Goal: Task Accomplishment & Management: Manage account settings

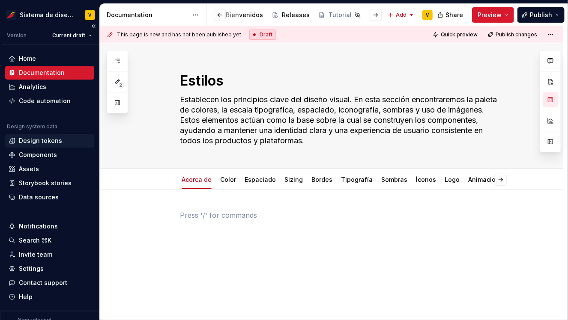
scroll to position [36, 0]
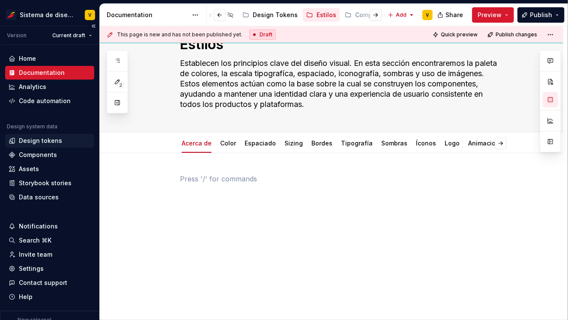
click at [36, 142] on div "Design tokens" at bounding box center [40, 141] width 43 height 9
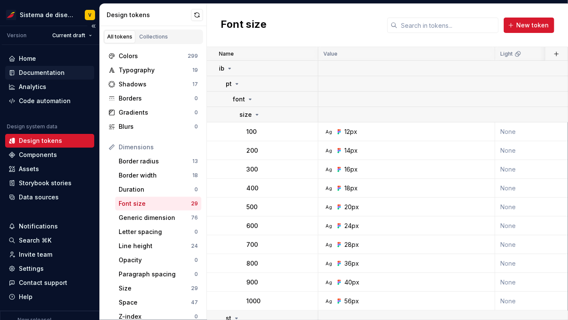
click at [39, 73] on div "Documentation" at bounding box center [42, 72] width 46 height 9
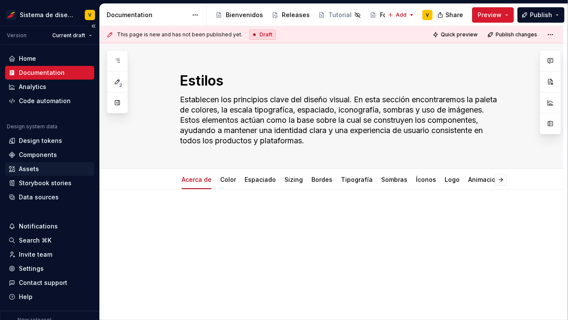
click at [23, 169] on div "Assets" at bounding box center [29, 169] width 20 height 9
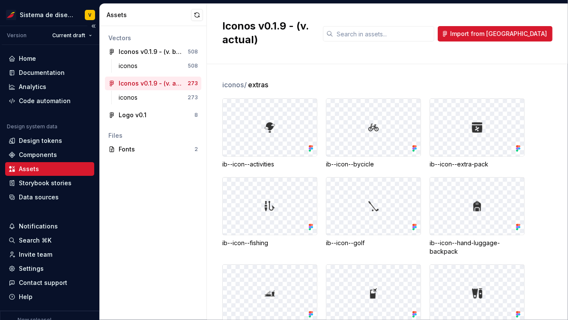
click at [31, 168] on div "Assets" at bounding box center [29, 169] width 20 height 9
click at [123, 149] on div "Fonts" at bounding box center [157, 149] width 76 height 9
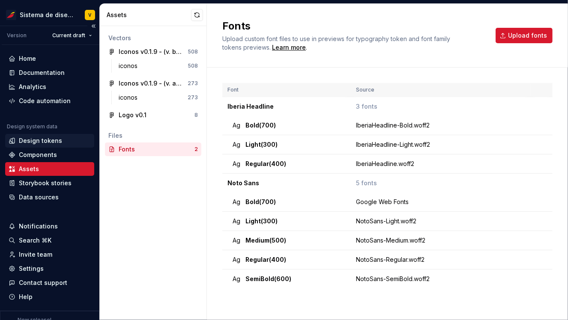
click at [32, 140] on div "Design tokens" at bounding box center [40, 141] width 43 height 9
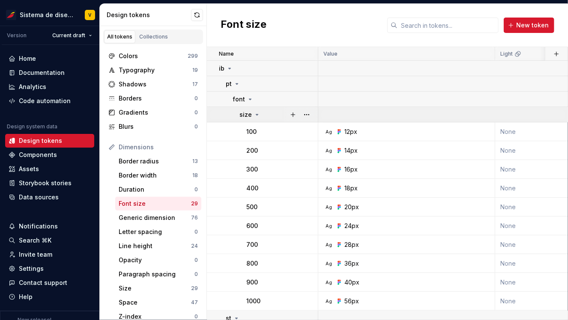
click at [254, 115] on icon at bounding box center [256, 114] width 7 height 7
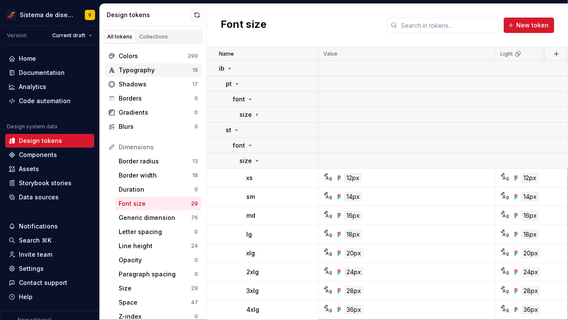
click at [163, 67] on div "Typography" at bounding box center [156, 70] width 74 height 9
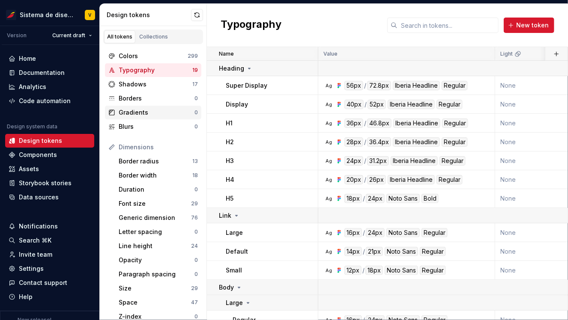
click at [152, 107] on div "Gradients 0" at bounding box center [153, 113] width 96 height 14
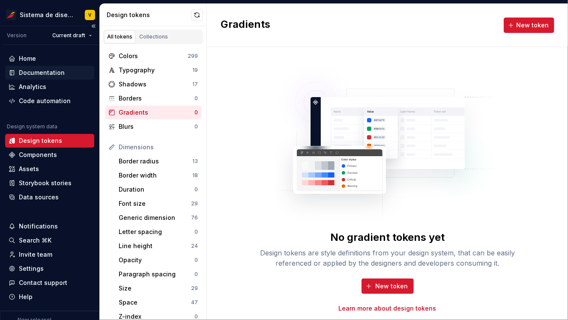
click at [54, 74] on div "Documentation" at bounding box center [42, 72] width 46 height 9
click at [62, 74] on div "Documentation" at bounding box center [42, 72] width 46 height 9
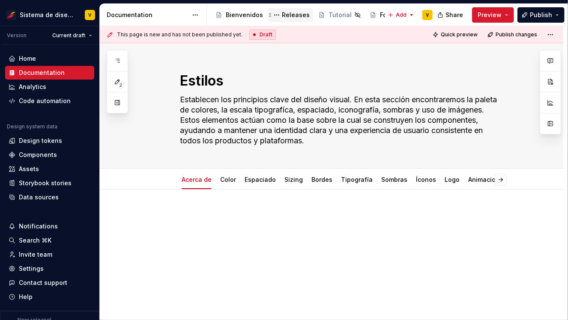
click at [291, 15] on div "Releases" at bounding box center [296, 15] width 28 height 9
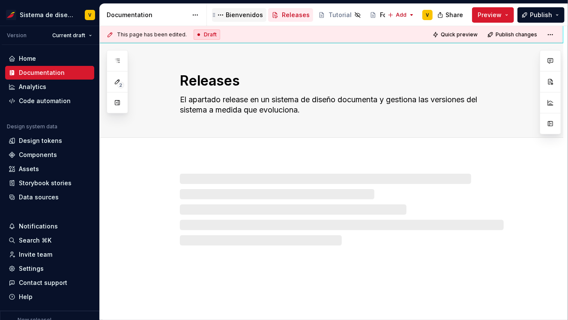
click at [237, 17] on div "Bienvenidos" at bounding box center [244, 15] width 37 height 9
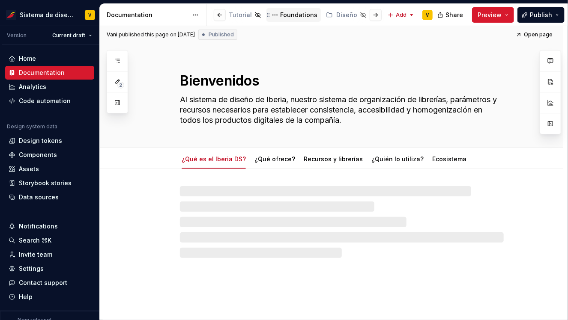
scroll to position [0, 110]
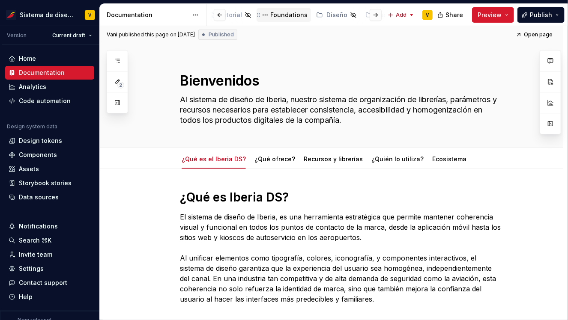
click at [281, 14] on div "Foundations" at bounding box center [288, 15] width 37 height 9
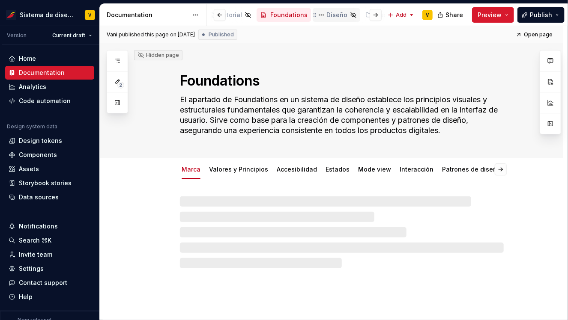
click at [327, 15] on div "Diseño" at bounding box center [336, 15] width 21 height 9
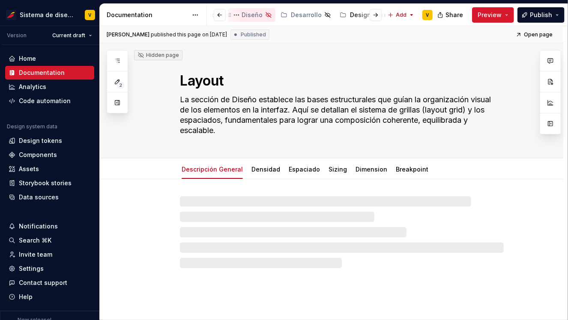
scroll to position [0, 197]
click at [347, 16] on div "Design Tokens" at bounding box center [369, 15] width 45 height 9
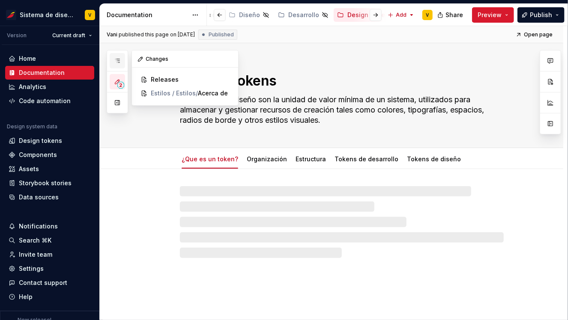
click at [116, 60] on icon "button" at bounding box center [117, 60] width 7 height 7
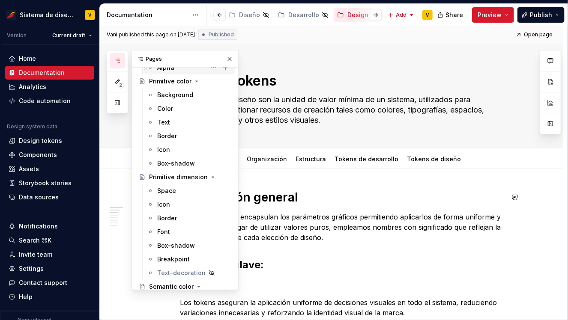
scroll to position [142, 0]
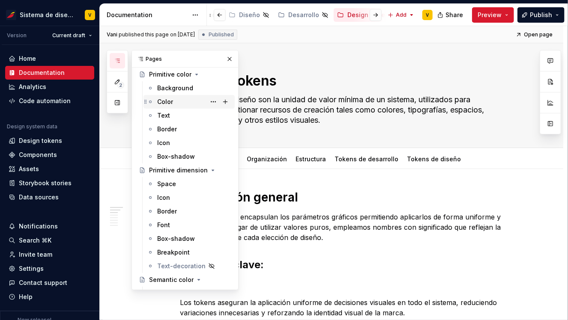
click at [180, 100] on div "Color" at bounding box center [194, 102] width 74 height 12
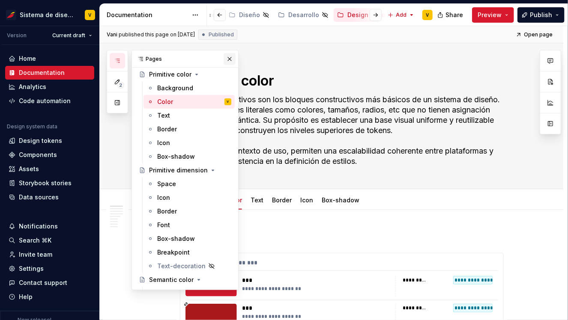
click at [229, 58] on button "button" at bounding box center [229, 59] width 12 height 12
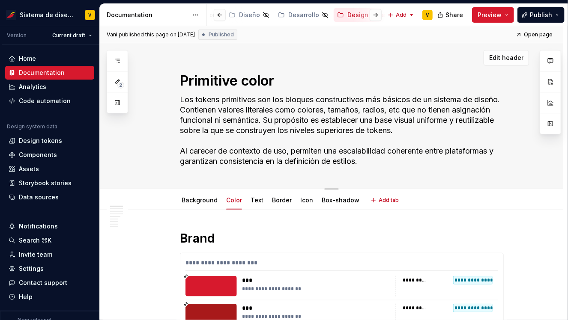
type textarea "*"
click at [24, 141] on div "Design tokens" at bounding box center [40, 141] width 43 height 9
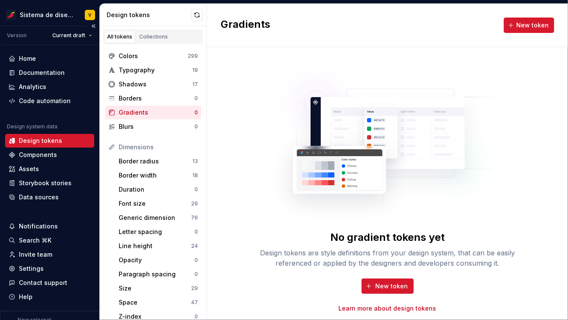
click at [23, 143] on div "Design tokens" at bounding box center [40, 141] width 43 height 9
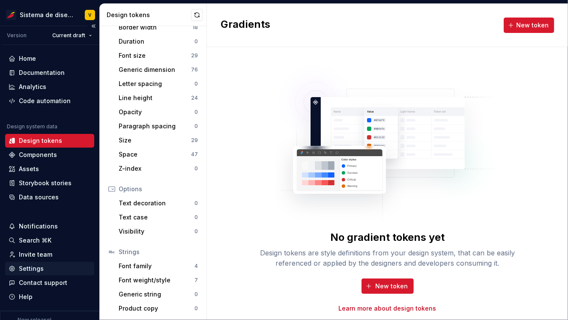
scroll to position [17, 0]
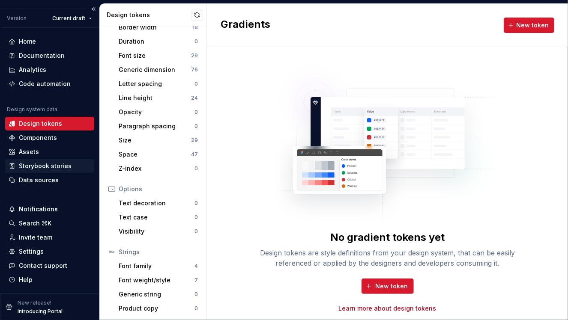
click at [42, 166] on div "Storybook stories" at bounding box center [45, 166] width 53 height 9
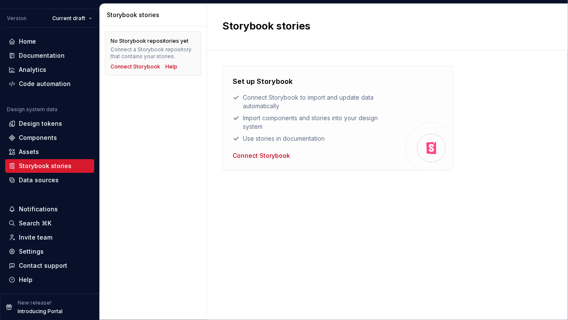
click at [116, 18] on div "Storybook stories" at bounding box center [155, 15] width 96 height 9
click at [46, 122] on div "Design tokens" at bounding box center [40, 123] width 43 height 9
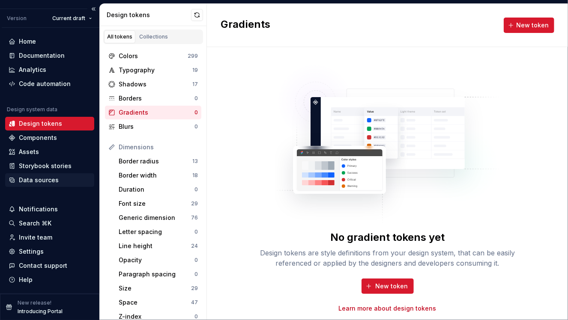
click at [45, 177] on div "Data sources" at bounding box center [39, 180] width 40 height 9
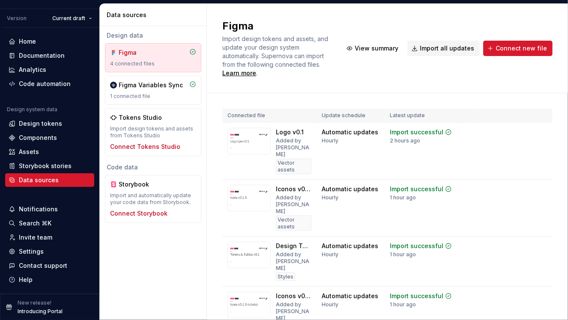
click at [372, 21] on div "Figma Import design tokens and assets, and update your design system automatica…" at bounding box center [387, 48] width 330 height 58
click at [540, 131] on html "Sistema de diseño Iberia V Version Current draft Home Documentation Analytics C…" at bounding box center [284, 160] width 568 height 320
click at [513, 84] on html "Sistema de diseño Iberia V Version Current draft Home Documentation Analytics C…" at bounding box center [284, 160] width 568 height 320
click at [28, 120] on div "Design tokens" at bounding box center [40, 123] width 43 height 9
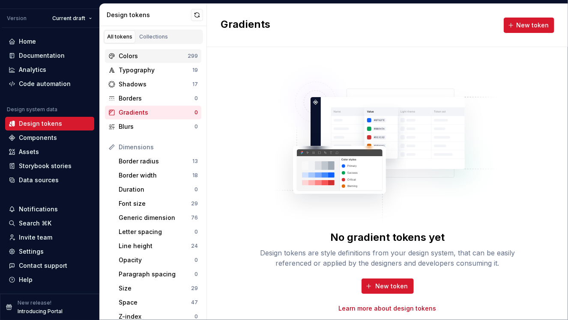
click at [136, 56] on div "Colors" at bounding box center [153, 56] width 69 height 9
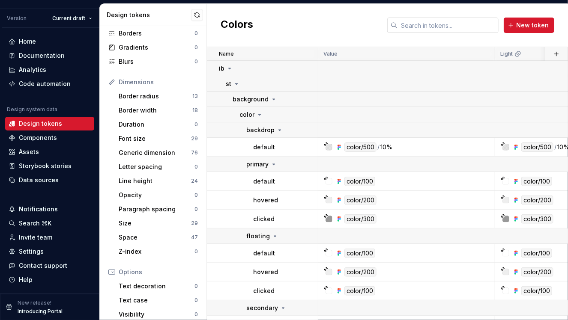
click at [408, 23] on input "text" at bounding box center [447, 25] width 101 height 15
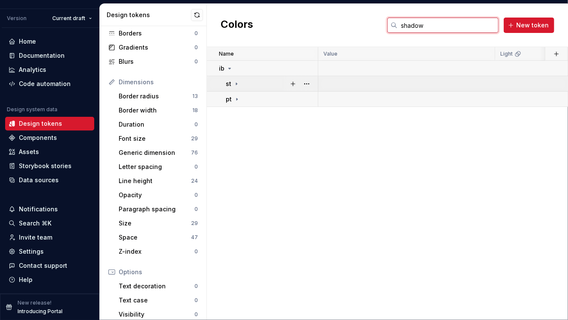
type input "shadow"
click at [237, 82] on icon at bounding box center [236, 83] width 7 height 7
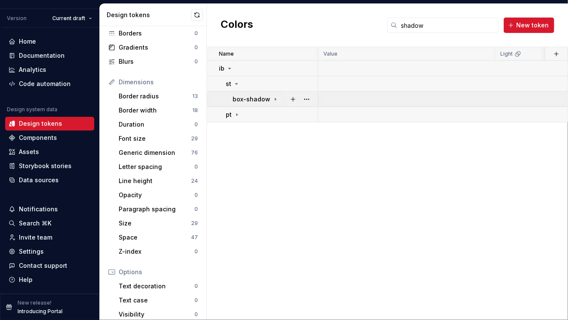
click at [275, 99] on icon at bounding box center [275, 99] width 1 height 2
click at [259, 114] on icon at bounding box center [259, 114] width 1 height 2
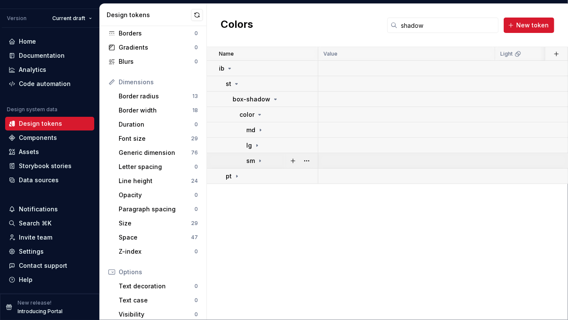
click at [259, 160] on icon at bounding box center [259, 161] width 1 height 2
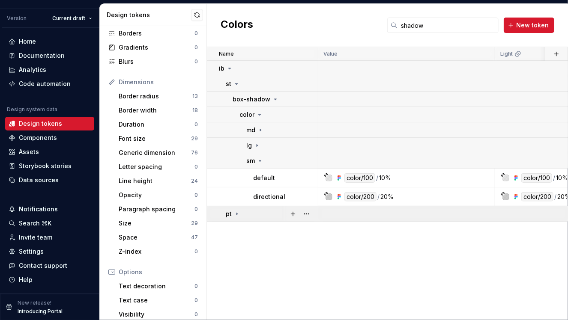
click at [237, 215] on icon at bounding box center [236, 214] width 7 height 7
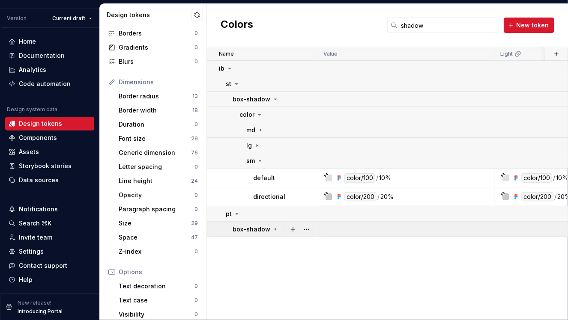
click at [272, 230] on icon at bounding box center [275, 229] width 7 height 7
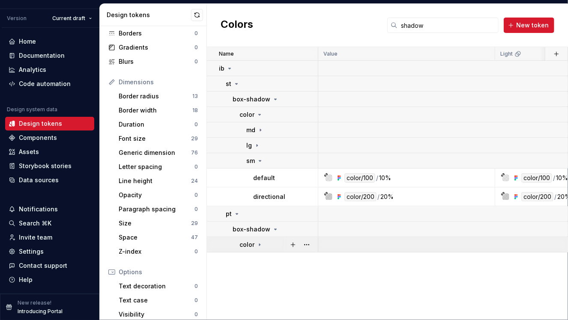
click at [260, 245] on icon at bounding box center [259, 244] width 7 height 7
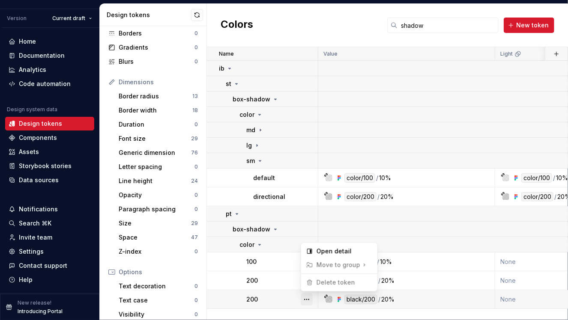
click at [306, 298] on button "button" at bounding box center [307, 300] width 12 height 12
click at [273, 277] on html "Sistema de diseño Iberia V Version Current draft Home Documentation Analytics C…" at bounding box center [284, 160] width 568 height 320
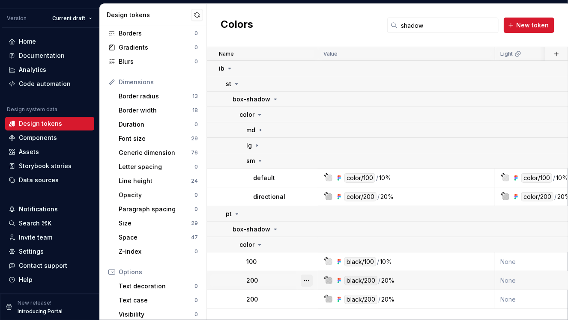
click at [305, 279] on button "button" at bounding box center [307, 281] width 12 height 12
click at [350, 178] on html "Sistema de diseño Iberia V Version Current draft Home Documentation Analytics C…" at bounding box center [284, 160] width 568 height 320
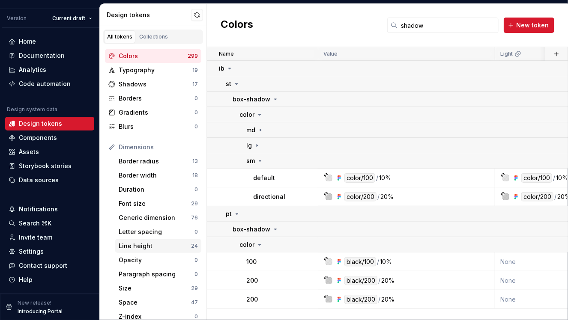
click at [140, 243] on div "Line height" at bounding box center [155, 246] width 72 height 9
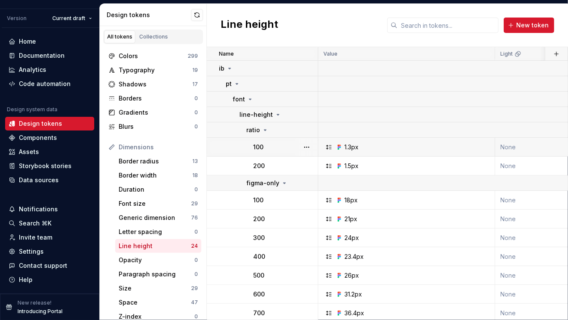
click at [354, 148] on div "1.3px" at bounding box center [351, 147] width 14 height 9
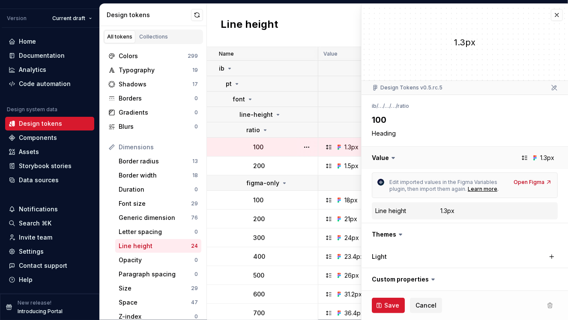
click at [549, 158] on button "button" at bounding box center [464, 158] width 206 height 22
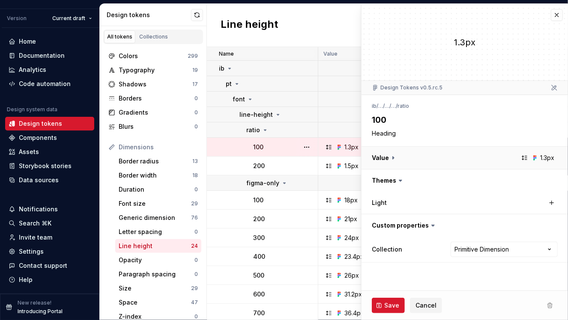
click at [393, 157] on button "button" at bounding box center [464, 158] width 206 height 22
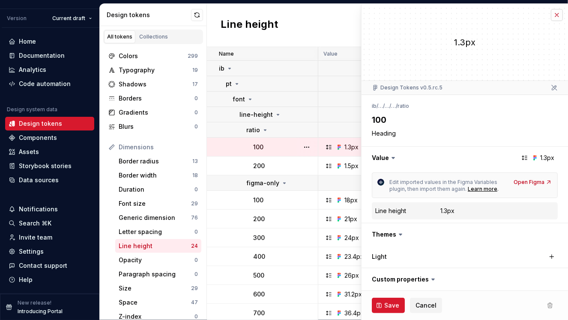
click at [556, 15] on button "button" at bounding box center [556, 15] width 12 height 12
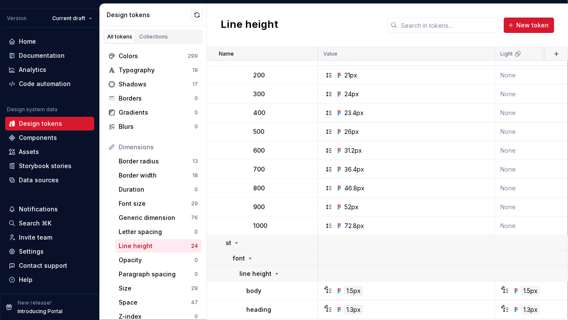
scroll to position [144, 0]
click at [154, 70] on div "Typography" at bounding box center [156, 70] width 74 height 9
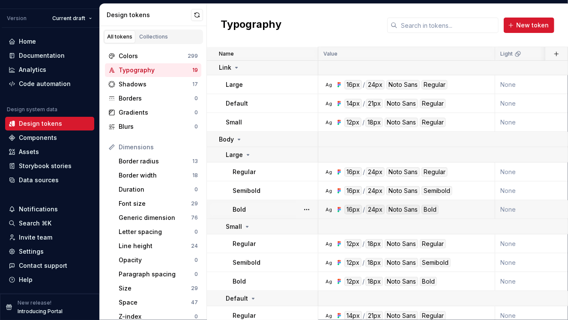
scroll to position [190, 0]
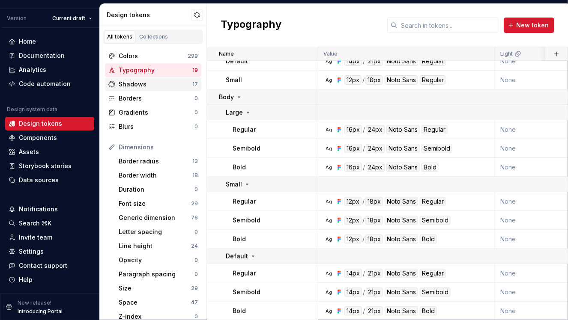
click at [166, 83] on div "Shadows" at bounding box center [156, 84] width 74 height 9
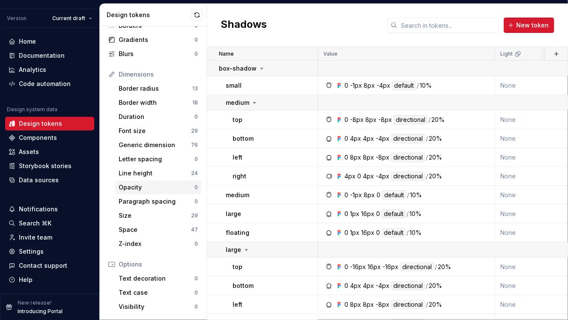
scroll to position [75, 0]
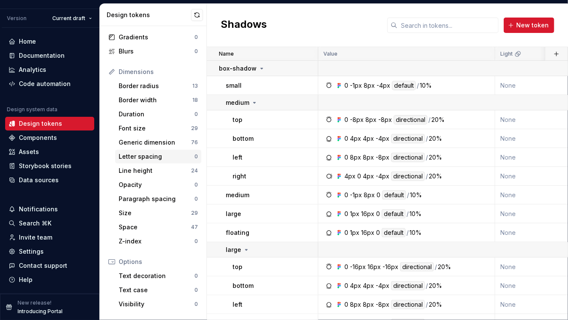
click at [136, 157] on div "Letter spacing" at bounding box center [157, 156] width 76 height 9
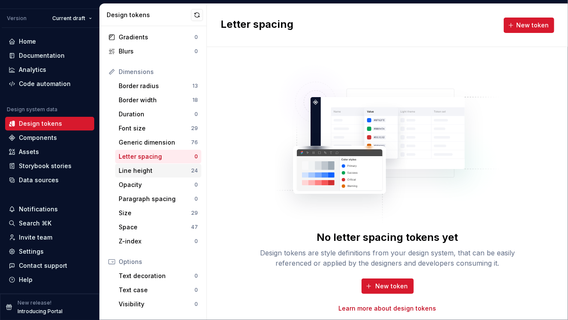
click at [134, 170] on div "Line height" at bounding box center [155, 171] width 72 height 9
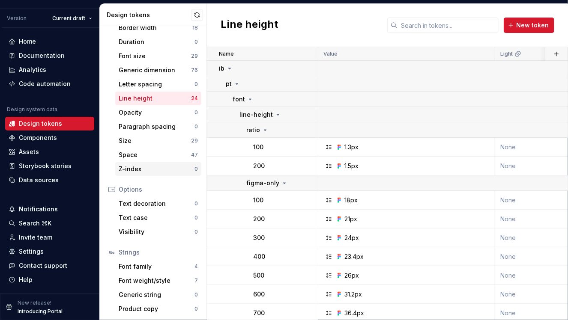
scroll to position [148, 0]
click at [306, 147] on button "button" at bounding box center [307, 147] width 12 height 12
click at [341, 161] on div "Open detail" at bounding box center [344, 163] width 56 height 9
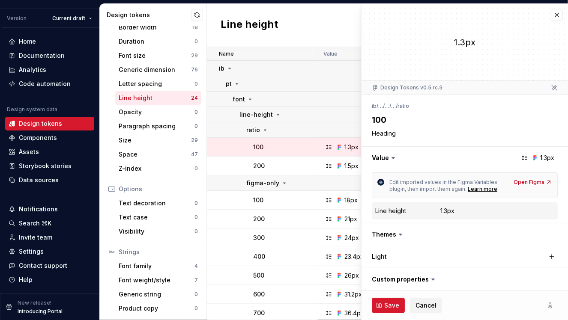
type textarea "*"
click at [523, 158] on icon at bounding box center [524, 158] width 7 height 7
click at [556, 16] on button "button" at bounding box center [556, 15] width 12 height 12
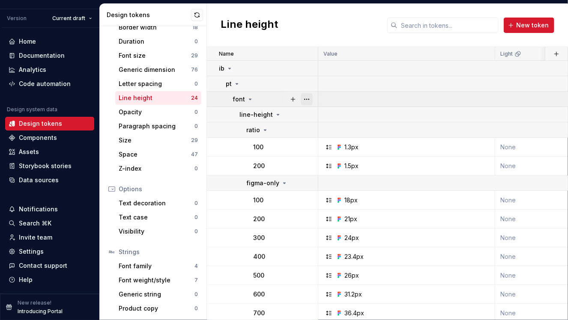
click at [306, 97] on button "button" at bounding box center [307, 99] width 12 height 12
click at [357, 100] on html "Sistema de diseño Iberia V Version Current draft Home Documentation Analytics C…" at bounding box center [284, 160] width 568 height 320
click at [30, 41] on div "Home" at bounding box center [27, 41] width 17 height 9
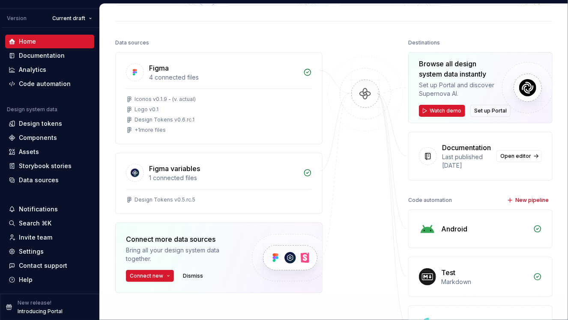
scroll to position [84, 0]
click at [486, 111] on span "Set up Portal" at bounding box center [490, 111] width 33 height 7
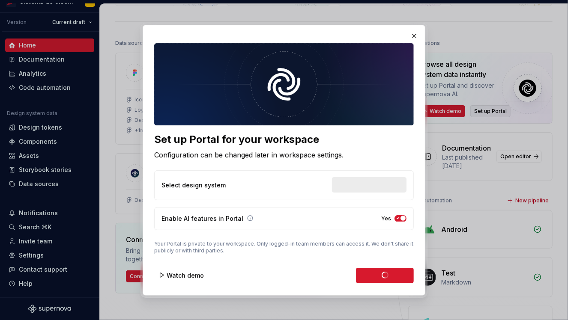
scroll to position [13, 0]
click at [381, 274] on span "Enable Portal" at bounding box center [381, 275] width 40 height 9
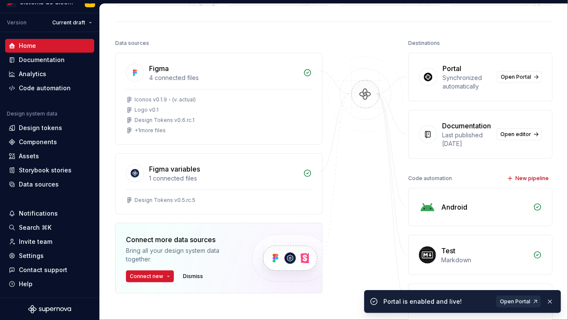
click at [512, 298] on span "Open Portal" at bounding box center [515, 301] width 30 height 7
